Goal: Task Accomplishment & Management: Use online tool/utility

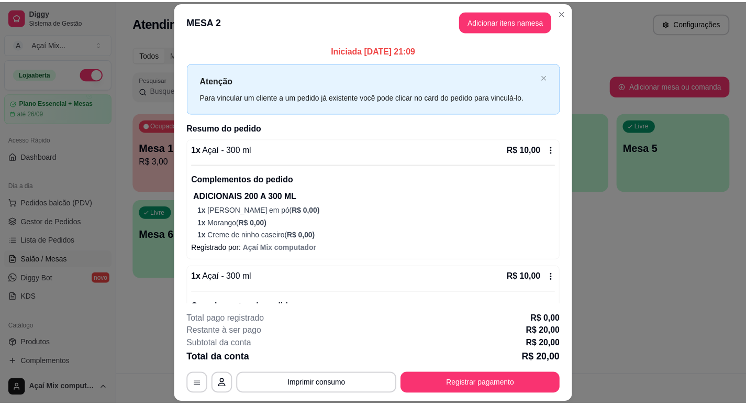
scroll to position [35, 0]
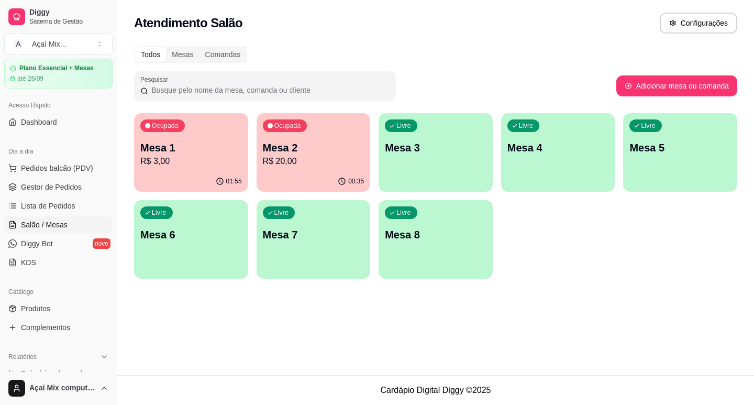
click at [311, 162] on p "R$ 20,00" at bounding box center [314, 161] width 102 height 13
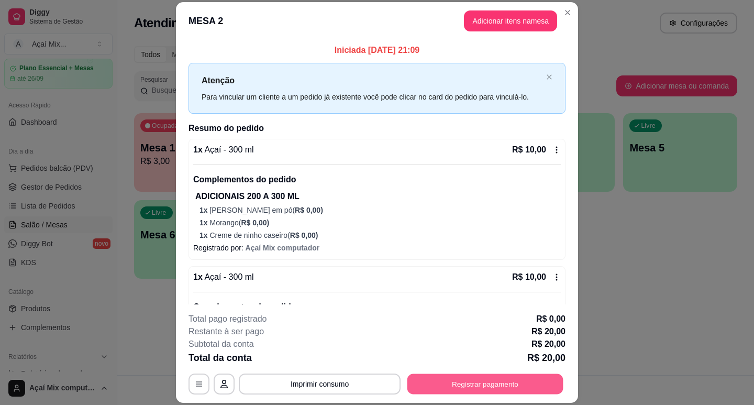
click at [529, 375] on button "Registrar pagamento" at bounding box center [486, 384] width 156 height 20
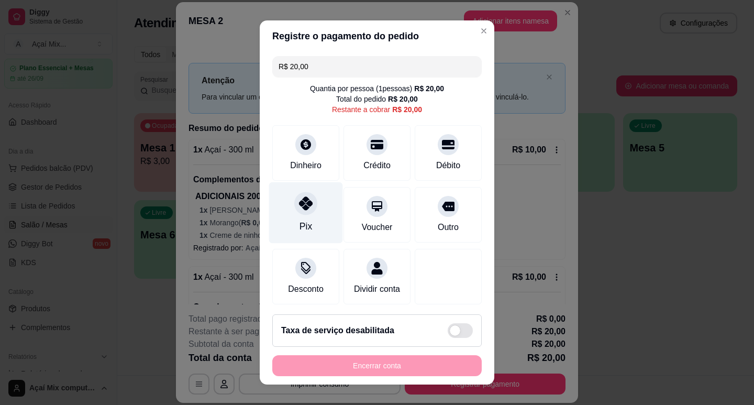
click at [303, 229] on div "Pix" at bounding box center [306, 226] width 13 height 14
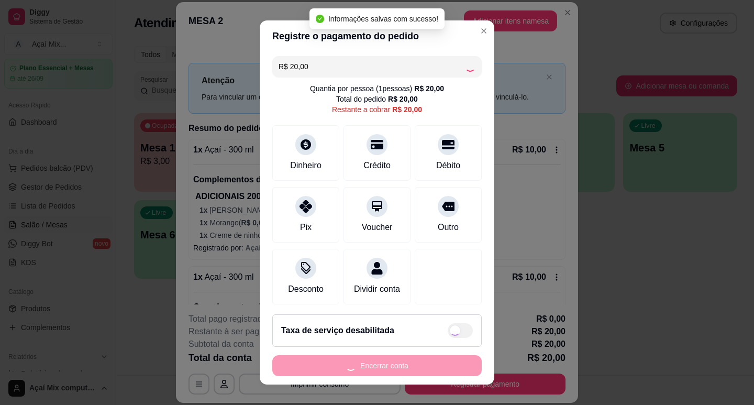
type input "R$ 0,00"
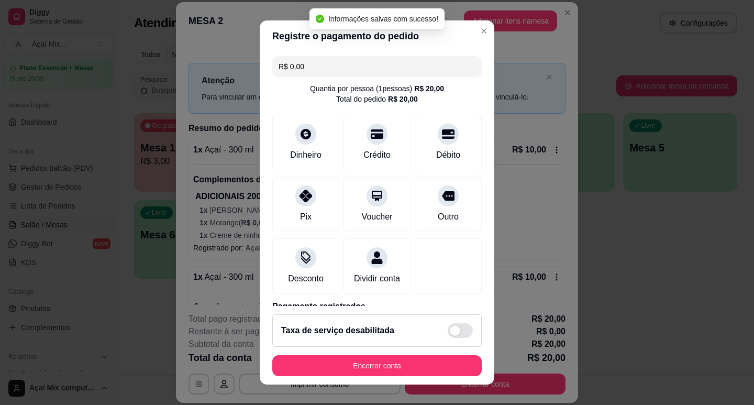
click at [423, 355] on button "Encerrar conta" at bounding box center [377, 365] width 210 height 21
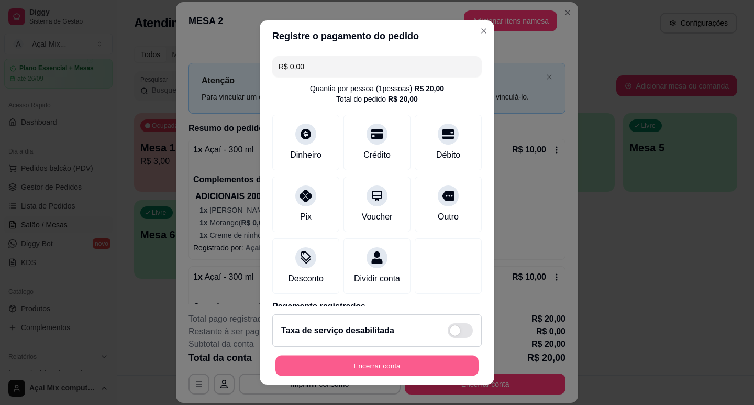
click at [439, 357] on button "Encerrar conta" at bounding box center [377, 366] width 203 height 20
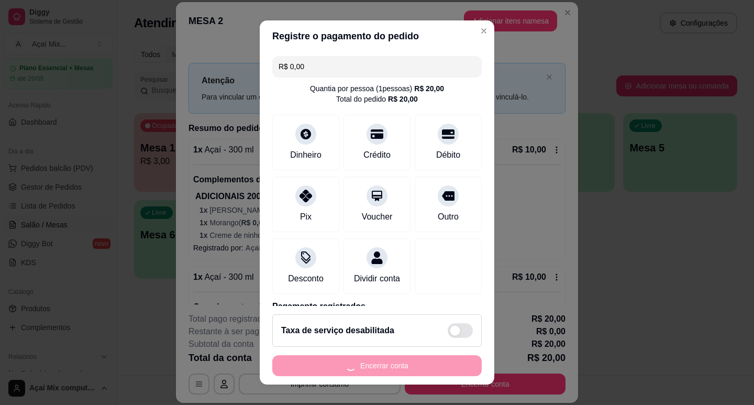
click at [439, 357] on div "Encerrar conta" at bounding box center [377, 365] width 210 height 21
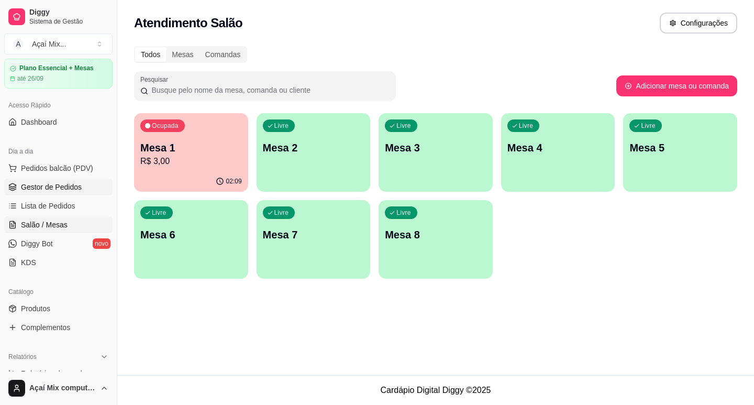
click at [50, 189] on span "Gestor de Pedidos" at bounding box center [51, 187] width 61 height 10
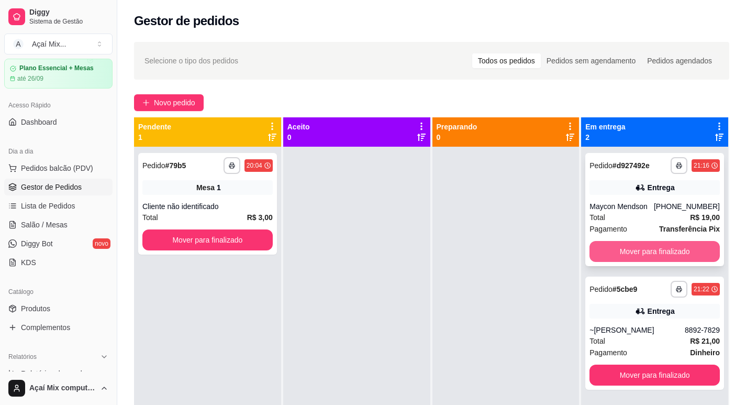
click at [654, 247] on button "Mover para finalizado" at bounding box center [655, 251] width 130 height 21
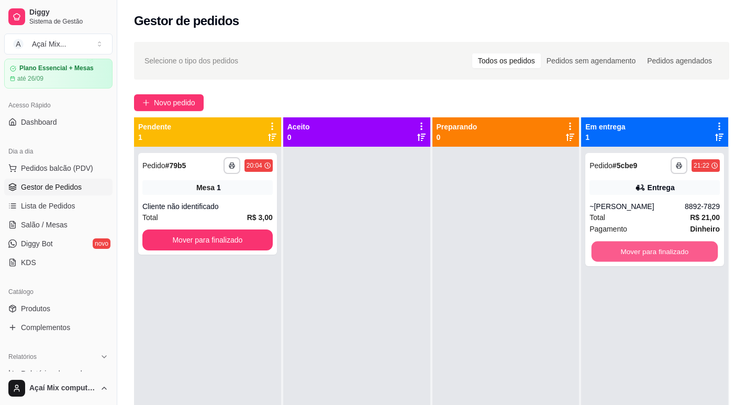
click at [655, 247] on button "Mover para finalizado" at bounding box center [655, 251] width 126 height 20
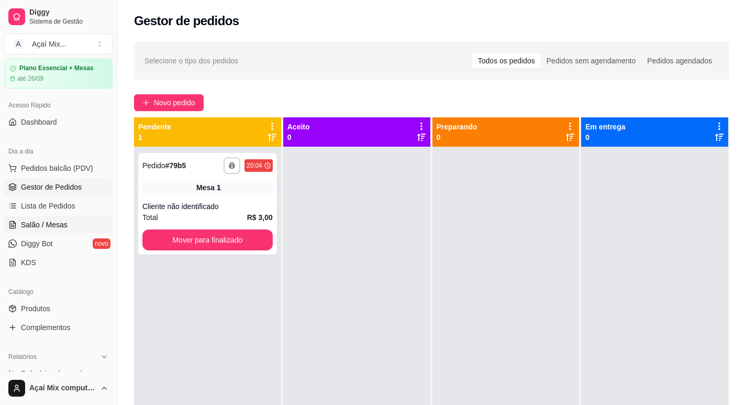
click at [56, 225] on span "Salão / Mesas" at bounding box center [44, 224] width 47 height 10
click at [58, 224] on span "Salão / Mesas" at bounding box center [44, 224] width 47 height 10
click at [37, 229] on span "Salão / Mesas" at bounding box center [44, 224] width 47 height 10
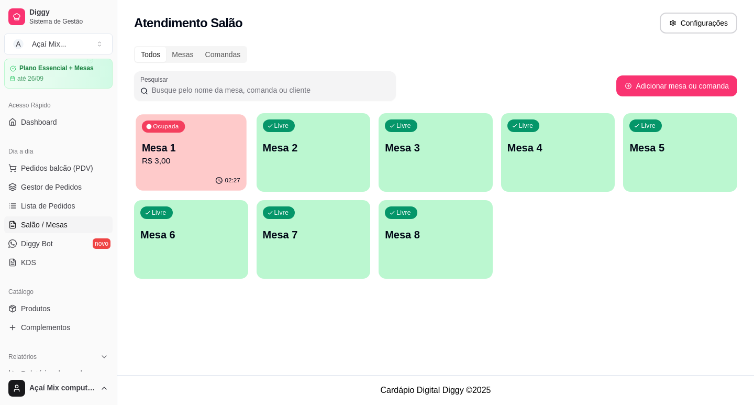
click at [215, 163] on p "R$ 3,00" at bounding box center [191, 161] width 98 height 12
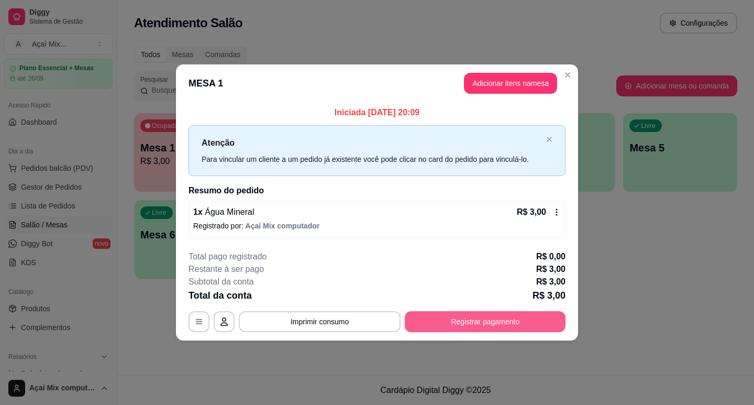
click at [458, 316] on button "Registrar pagamento" at bounding box center [485, 321] width 161 height 21
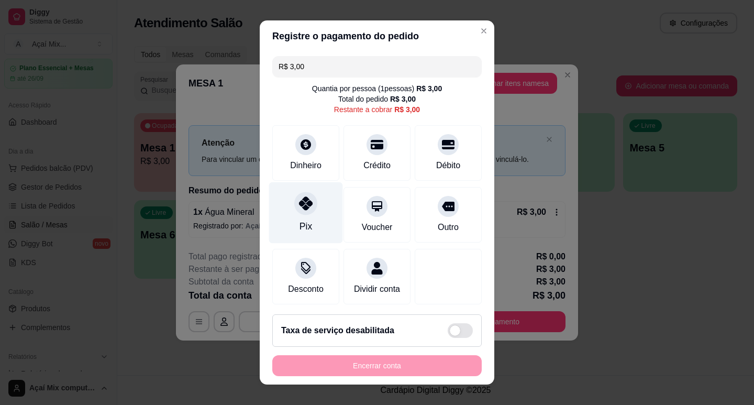
click at [314, 206] on div "Pix" at bounding box center [306, 212] width 74 height 61
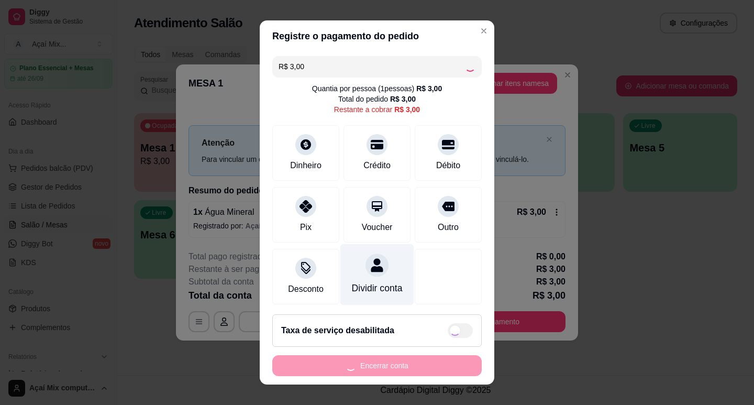
type input "R$ 0,00"
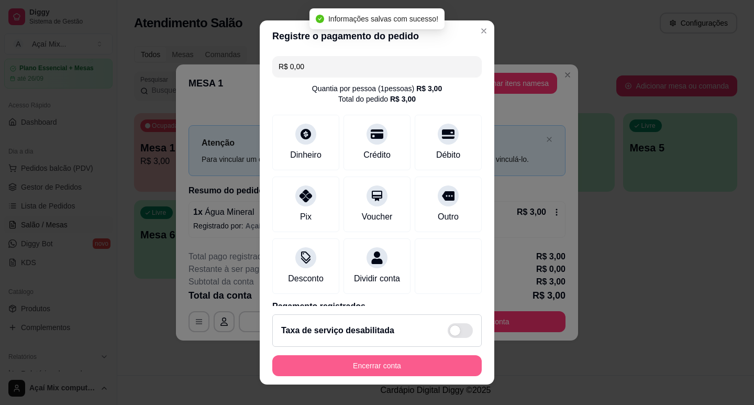
click at [380, 362] on button "Encerrar conta" at bounding box center [377, 365] width 210 height 21
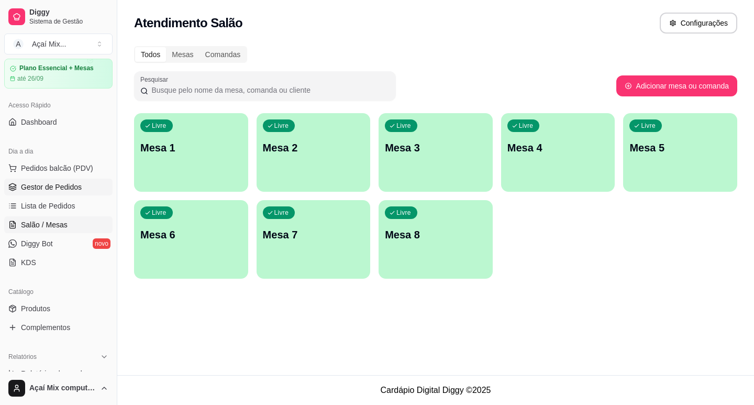
click at [70, 189] on span "Gestor de Pedidos" at bounding box center [51, 187] width 61 height 10
